Goal: Information Seeking & Learning: Learn about a topic

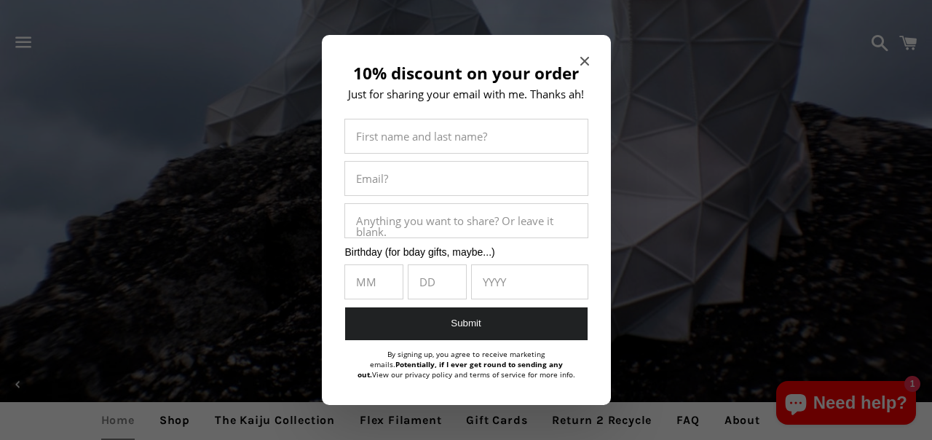
click at [589, 70] on div "10% discount on your order Just for sharing your email with me. Thanks ah! Firs…" at bounding box center [466, 220] width 289 height 370
click at [588, 62] on icon "Close modal" at bounding box center [584, 61] width 9 height 9
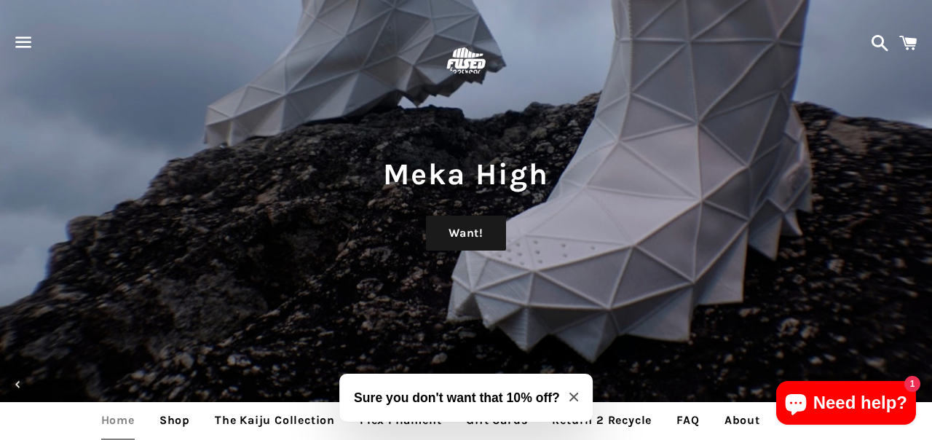
click at [586, 65] on link at bounding box center [466, 61] width 612 height 47
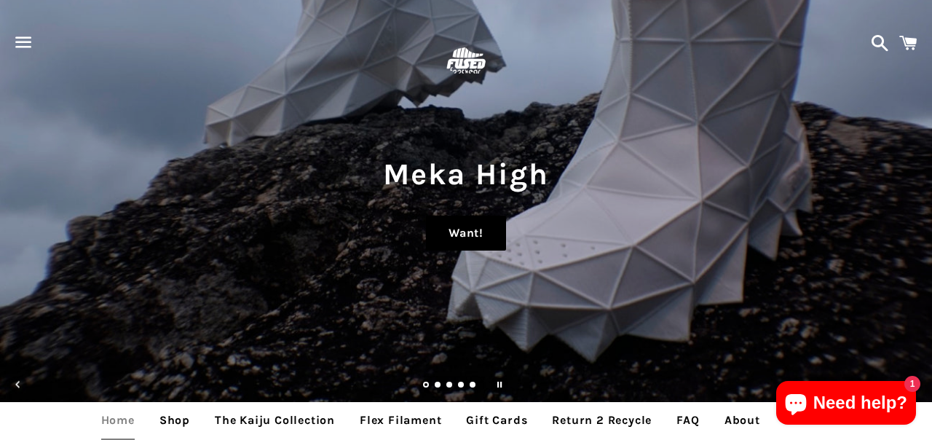
click at [461, 237] on link "Want!" at bounding box center [466, 233] width 80 height 35
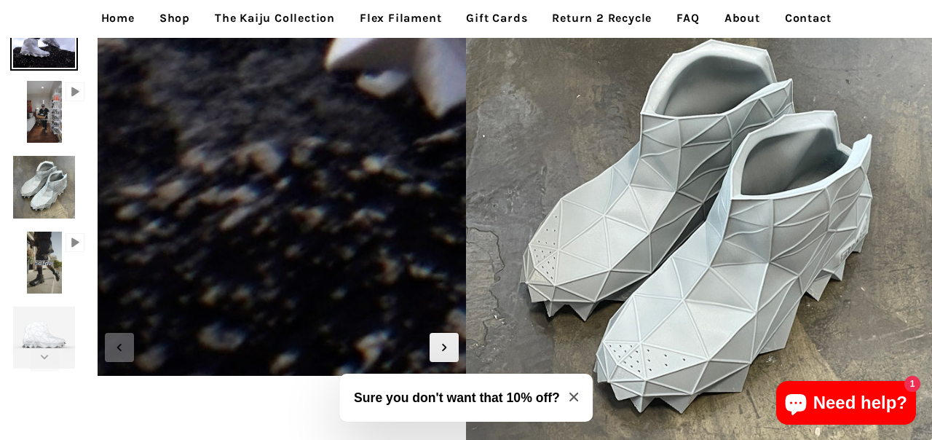
scroll to position [83, 0]
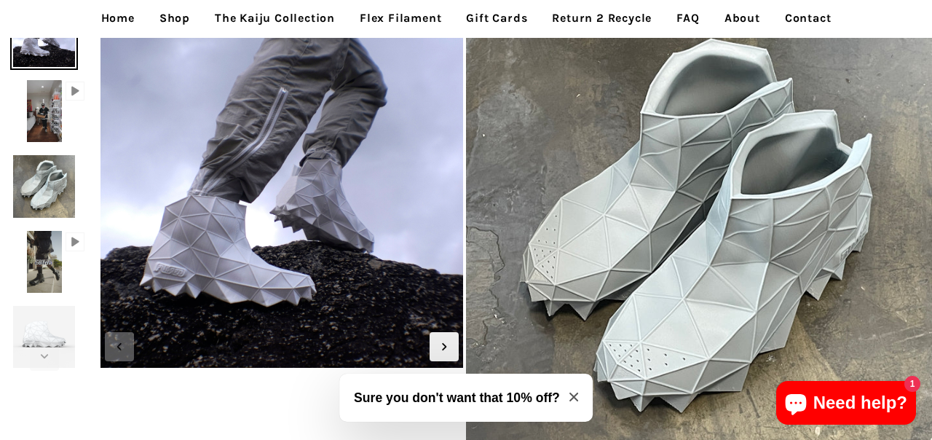
click at [236, 5] on link "The Kaiju Collection" at bounding box center [275, 18] width 142 height 36
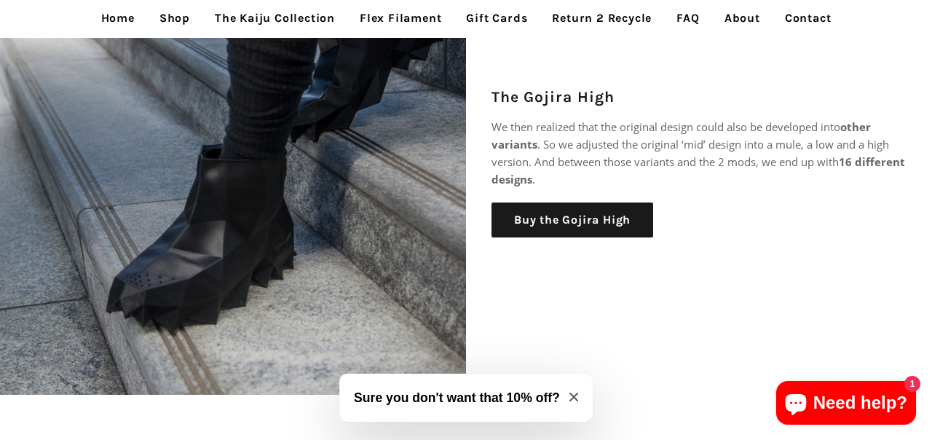
scroll to position [830, 0]
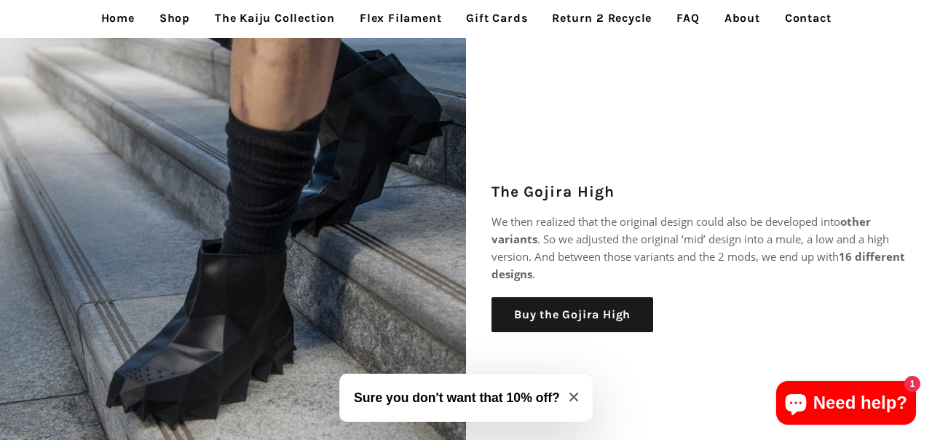
click at [542, 186] on h2 "The Gojira High" at bounding box center [699, 191] width 415 height 21
copy h2 "Gojira"
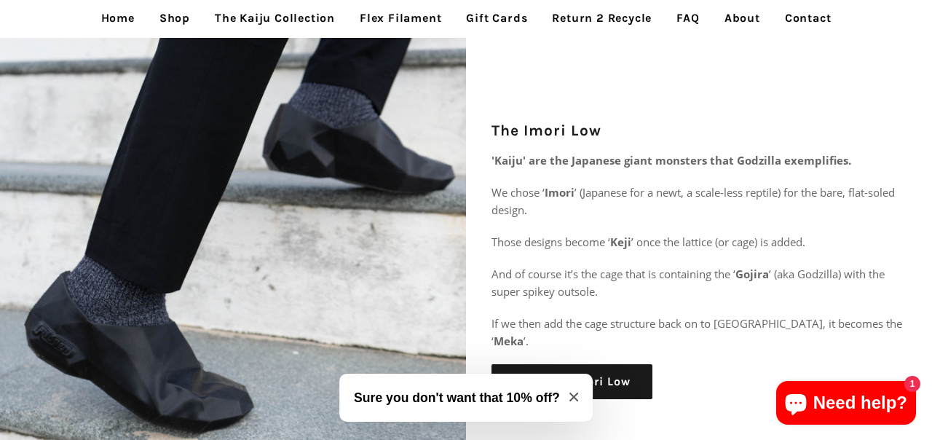
scroll to position [1846, 0]
click at [539, 142] on h2 "The Imori Low" at bounding box center [699, 131] width 415 height 21
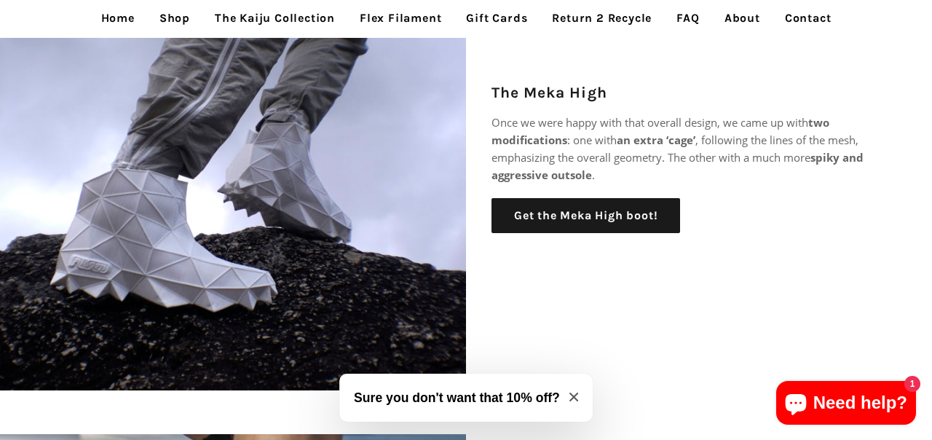
scroll to position [405, 0]
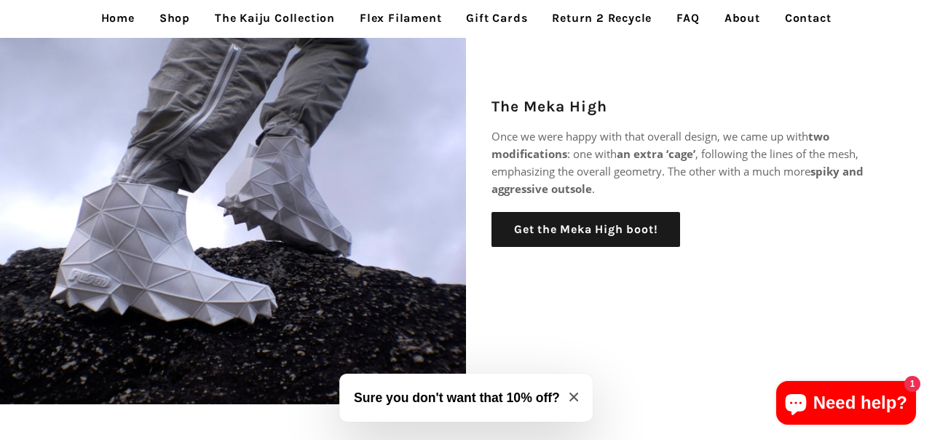
click at [548, 102] on h2 "The Meka High" at bounding box center [699, 106] width 415 height 21
copy h2 "Meka"
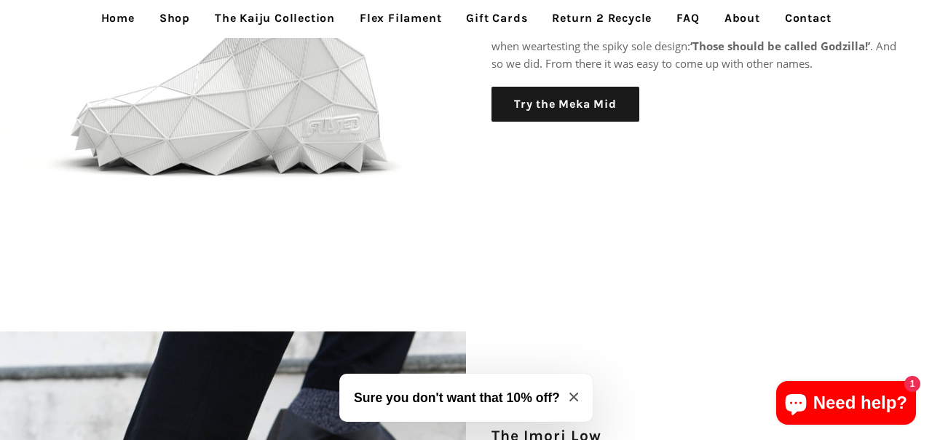
scroll to position [1369, 0]
